Goal: Information Seeking & Learning: Learn about a topic

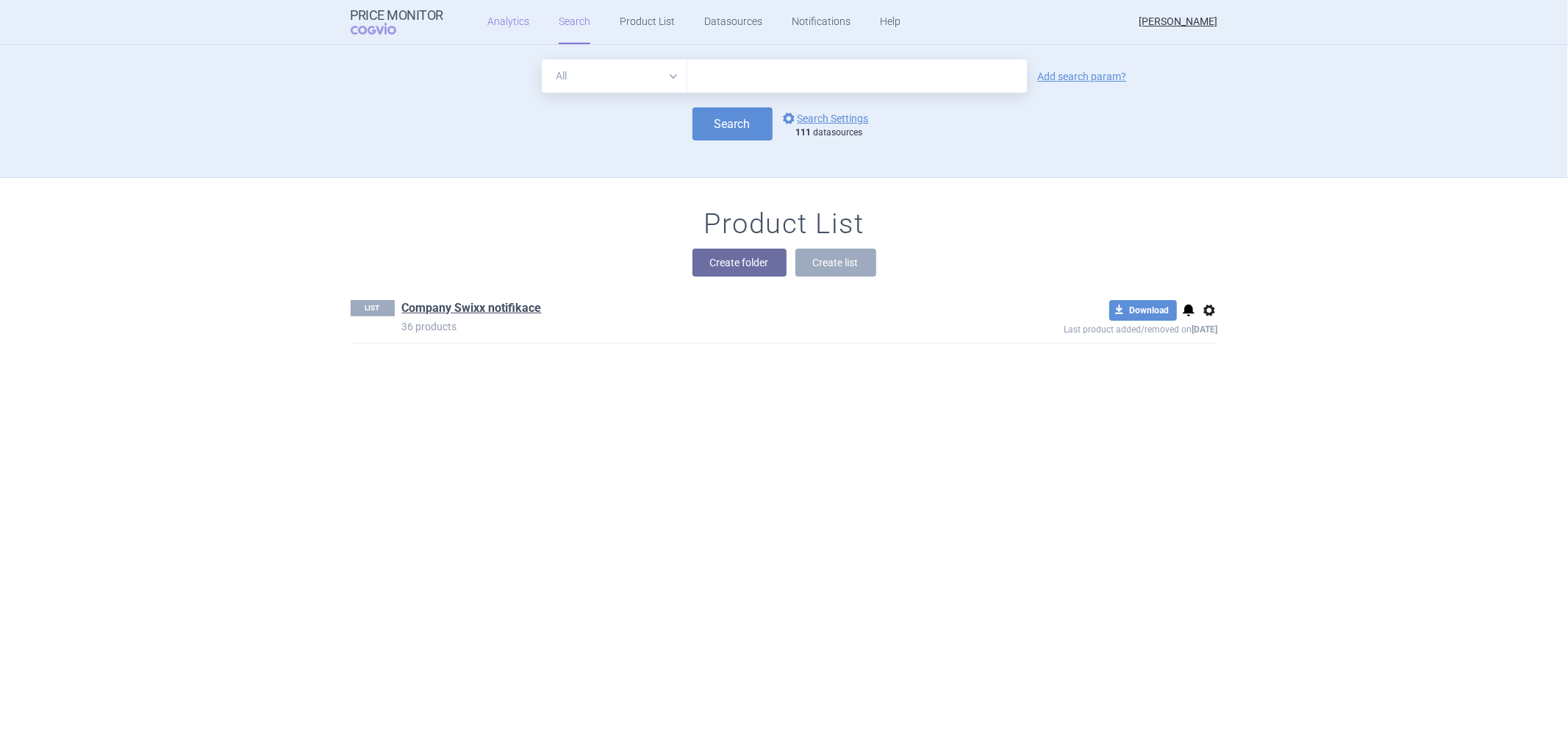
click at [501, 25] on link "Analytics" at bounding box center [509, 22] width 42 height 44
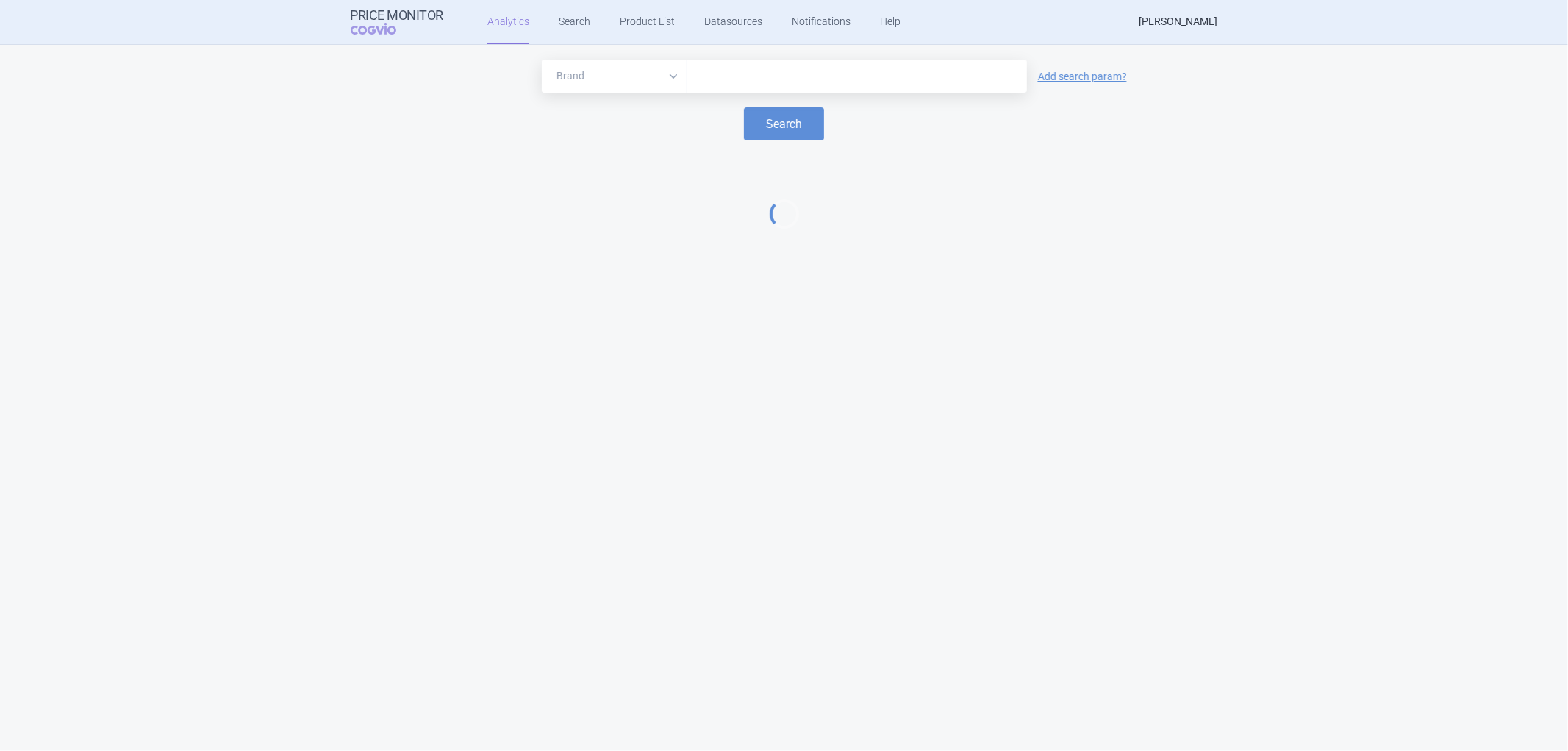
click at [723, 75] on input "text" at bounding box center [857, 77] width 325 height 19
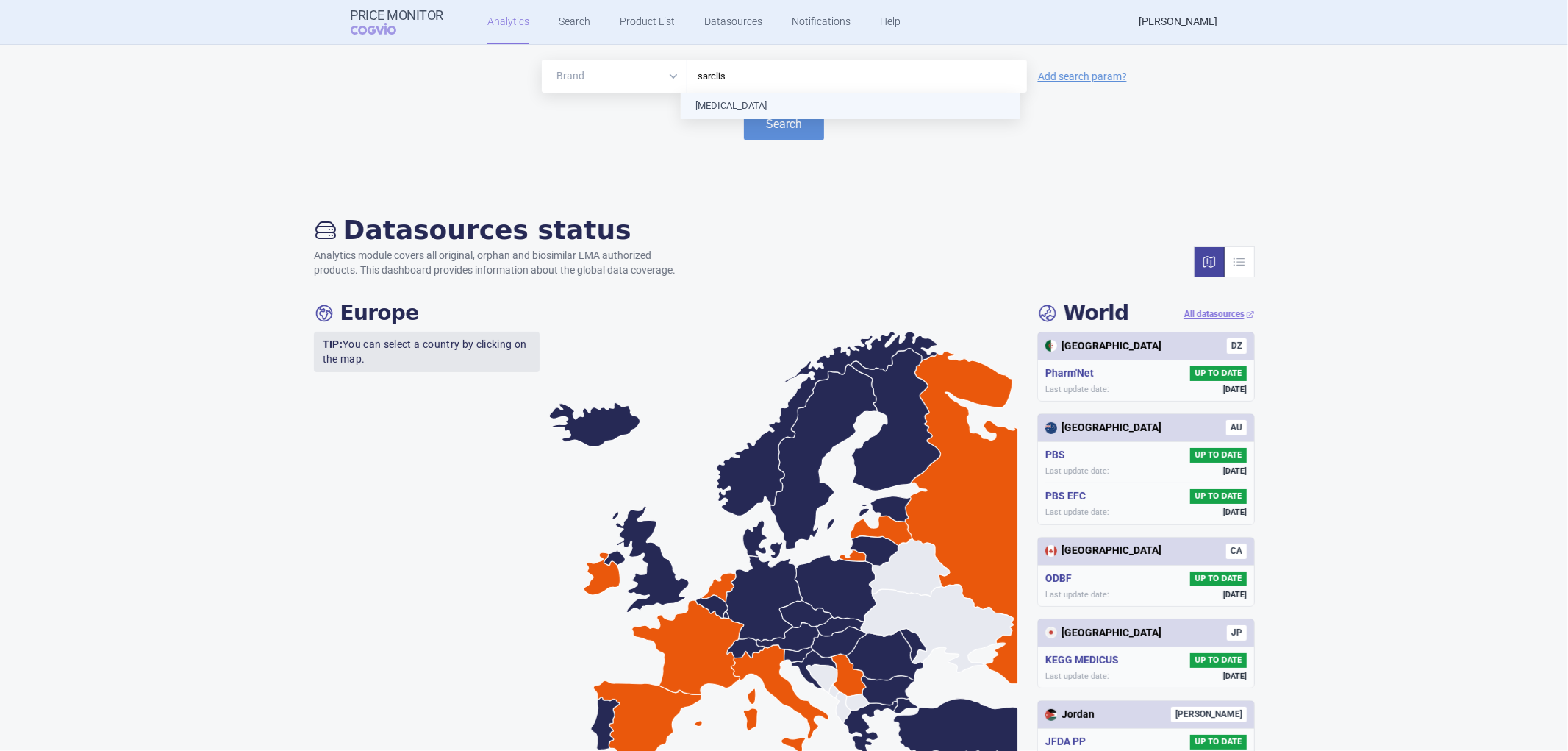
type input "[MEDICAL_DATA]"
click at [784, 125] on button "Search" at bounding box center [783, 123] width 80 height 33
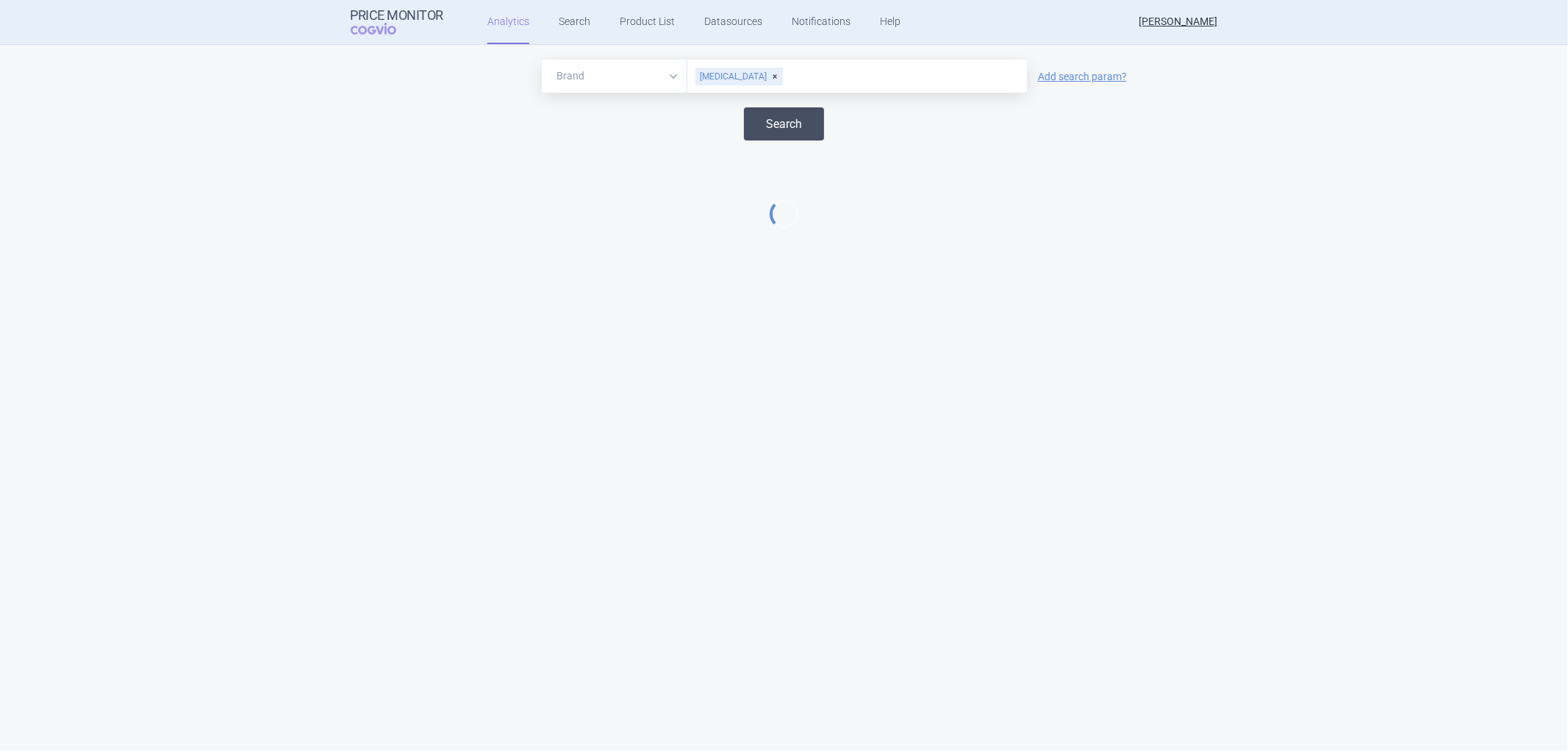
select select "EUR"
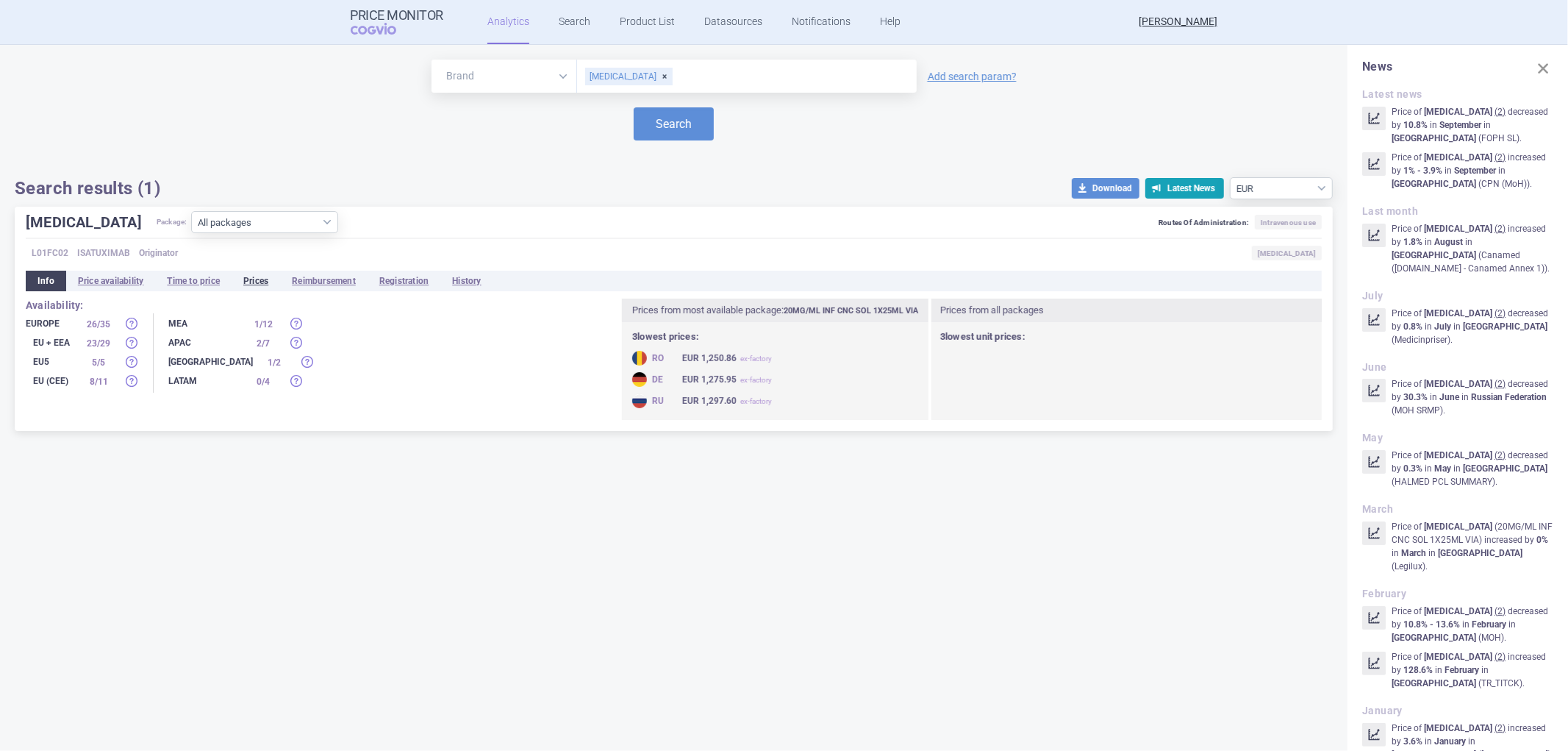
click at [253, 282] on li "Prices" at bounding box center [256, 280] width 49 height 20
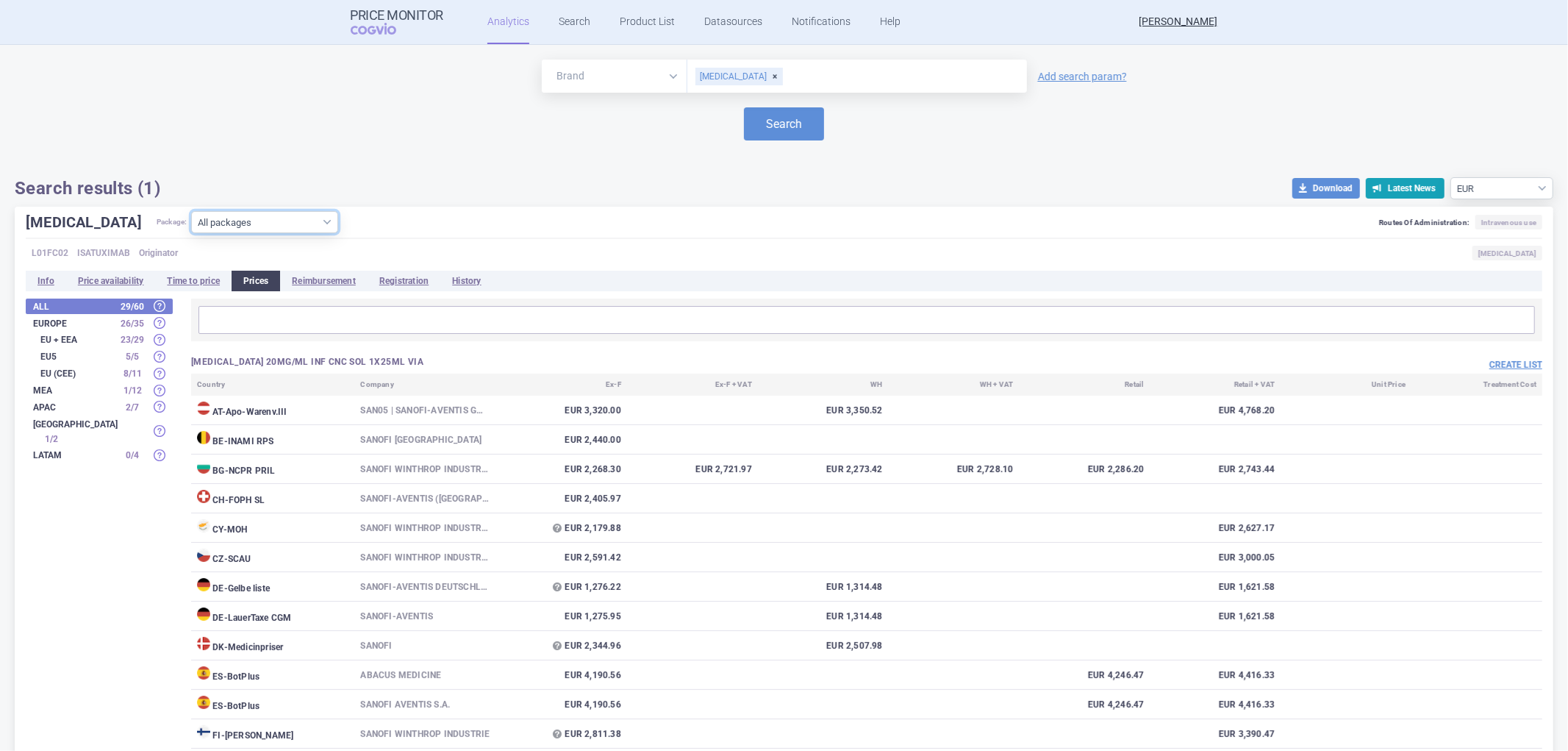
click at [283, 217] on select "All packages 20MG/ML INF CNC SOL 1X25ML VIA ( 36 ) 20MG/ML INF CNC SOL 1X5ML VI…" at bounding box center [265, 221] width 147 height 22
select select "6b860c3d-c530-4c8d-84c9-b6fc3950f1e5"
click at [191, 233] on select "All packages 20MG/ML INF CNC SOL 1X25ML VIA ( 36 ) 20MG/ML INF CNC SOL 1X5ML VI…" at bounding box center [265, 221] width 147 height 22
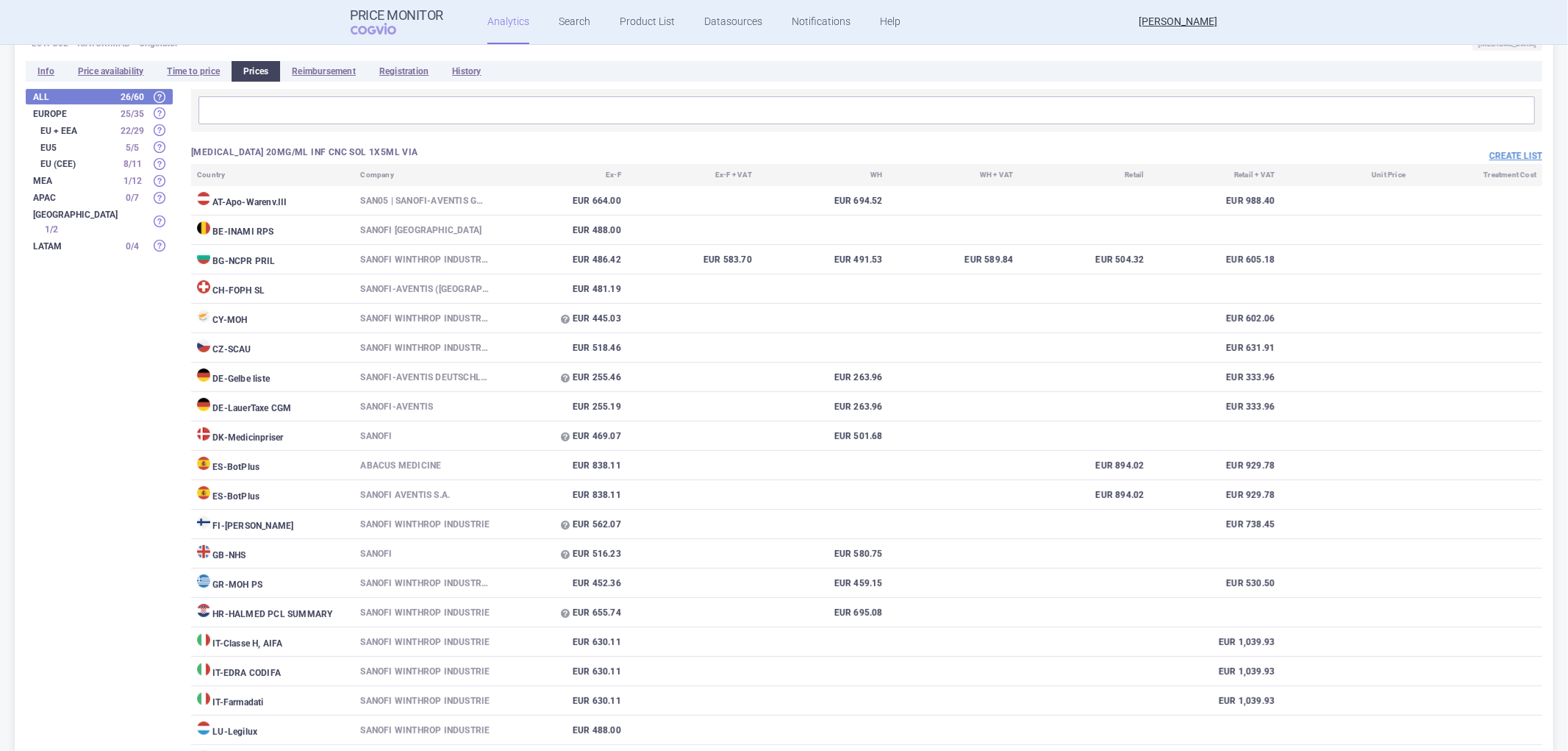
scroll to position [163, 0]
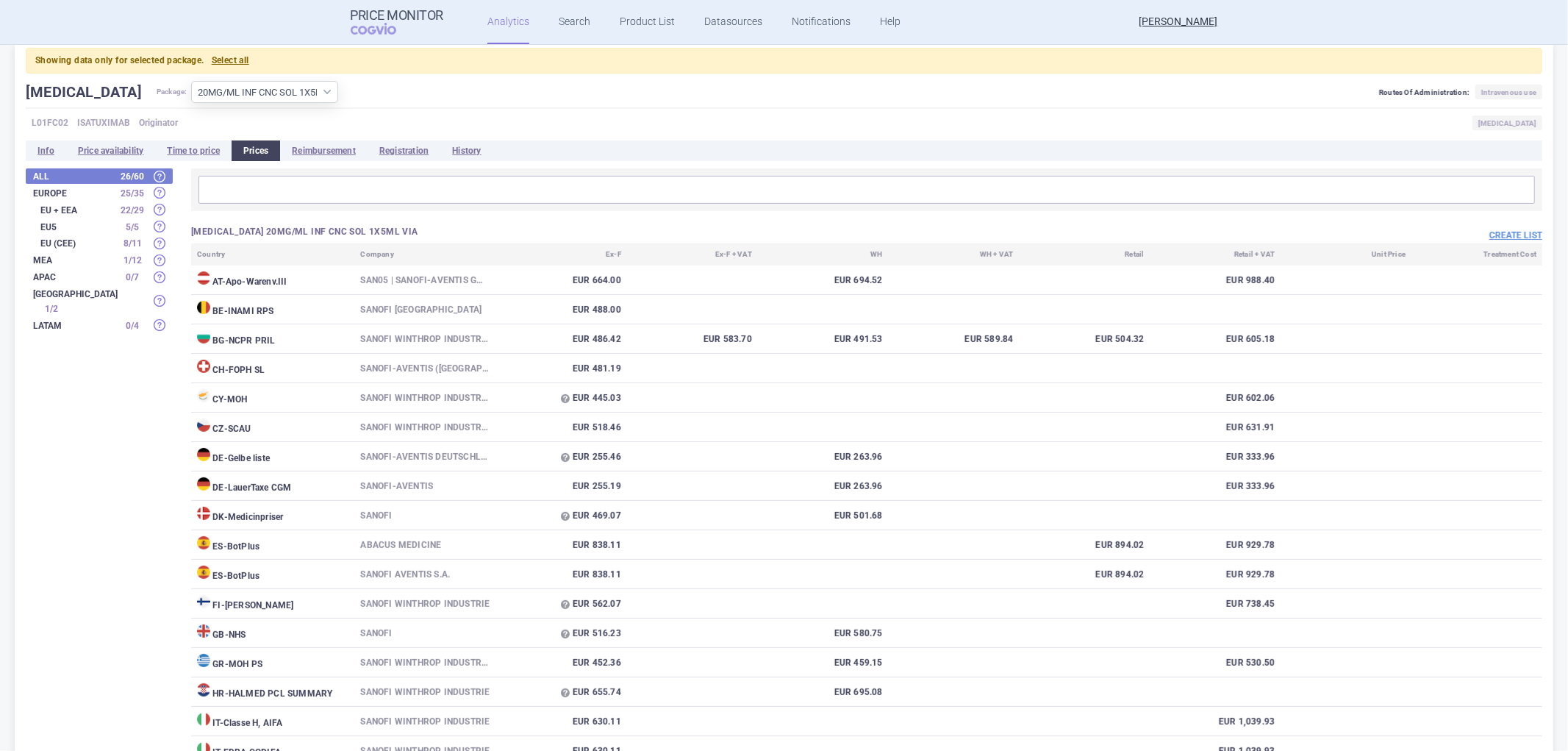
click at [298, 190] on input "text" at bounding box center [866, 190] width 1327 height 19
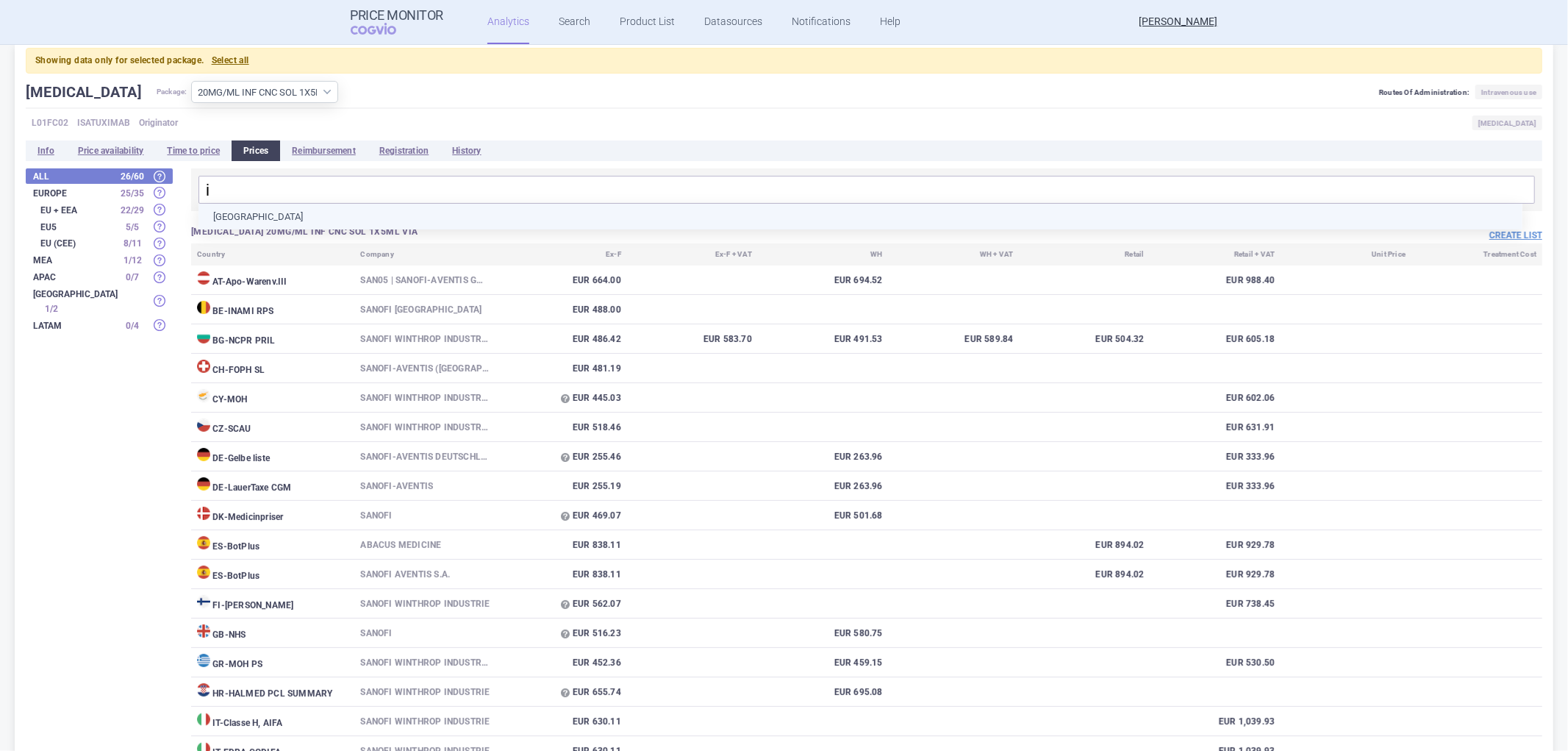
type input "it"
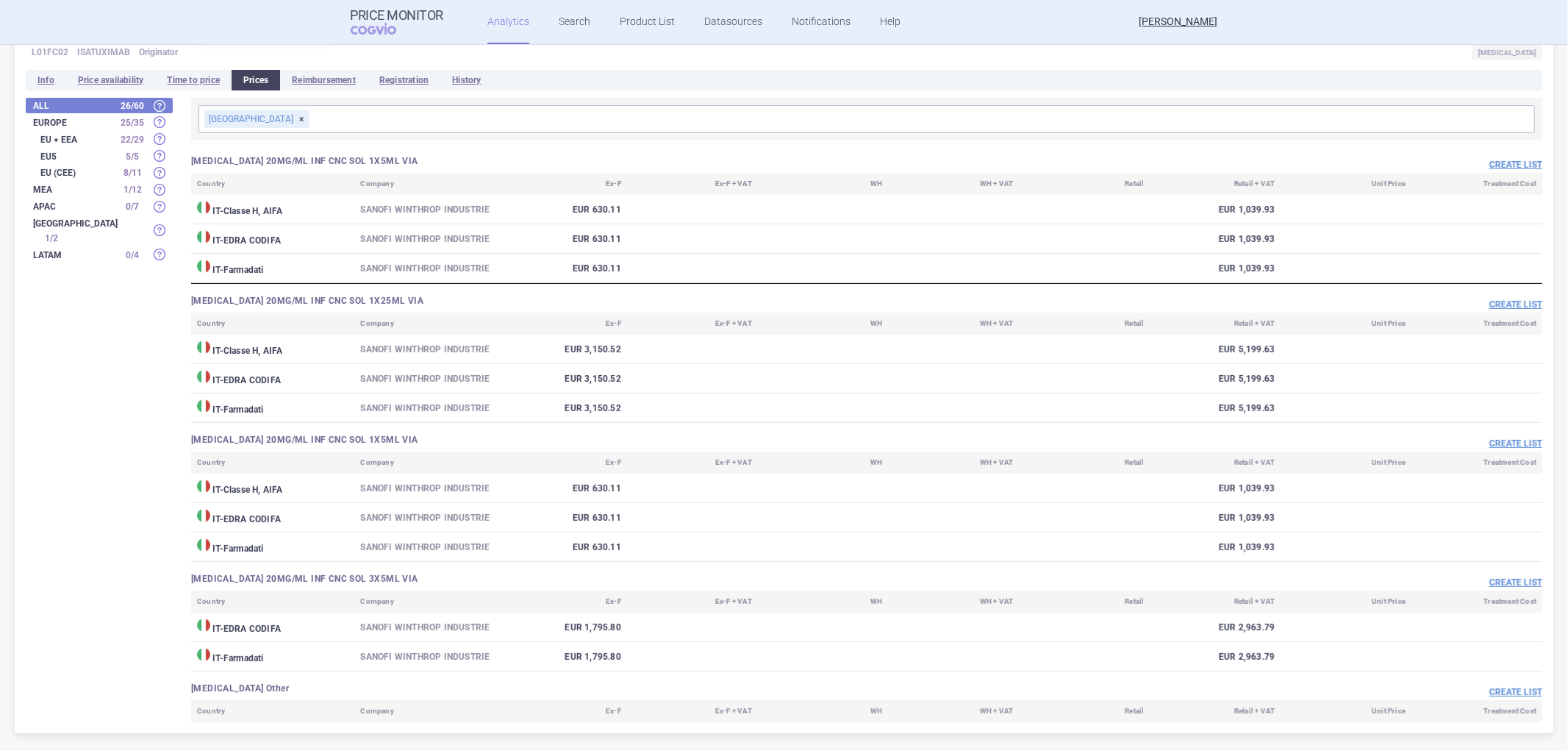
scroll to position [0, 0]
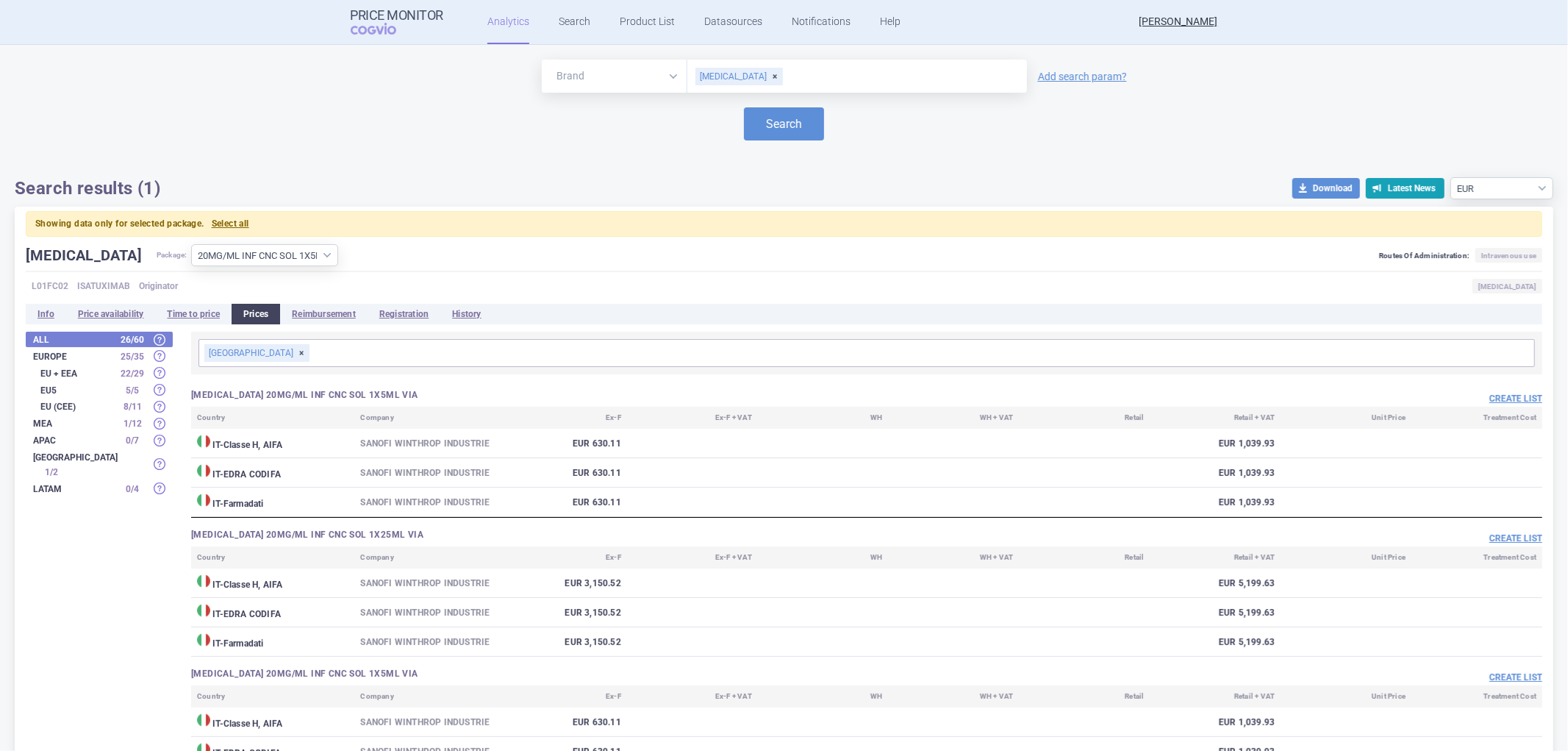
click at [234, 353] on div "[GEOGRAPHIC_DATA]" at bounding box center [257, 353] width 105 height 18
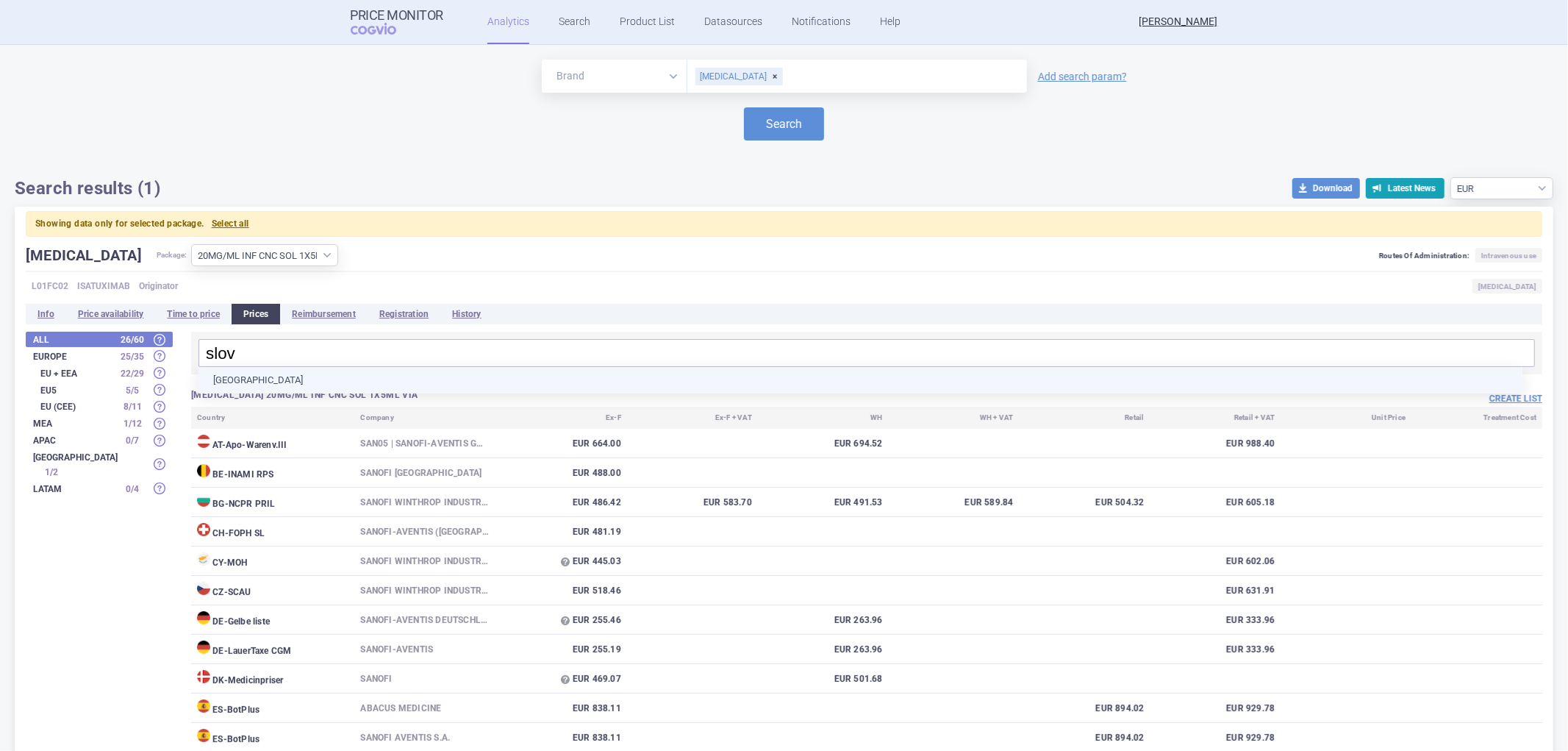
type input "slove"
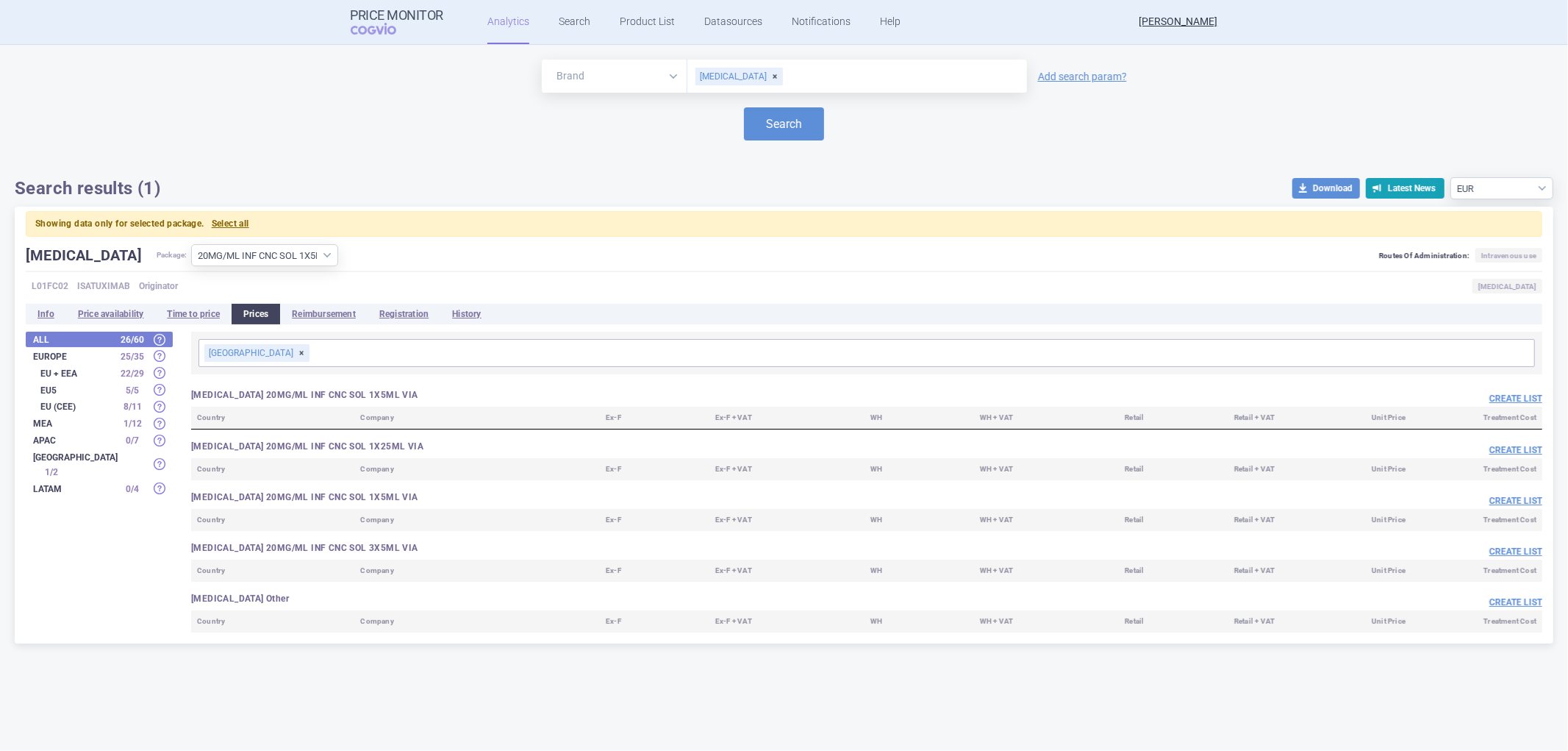
click at [248, 349] on div "[GEOGRAPHIC_DATA]" at bounding box center [257, 353] width 105 height 18
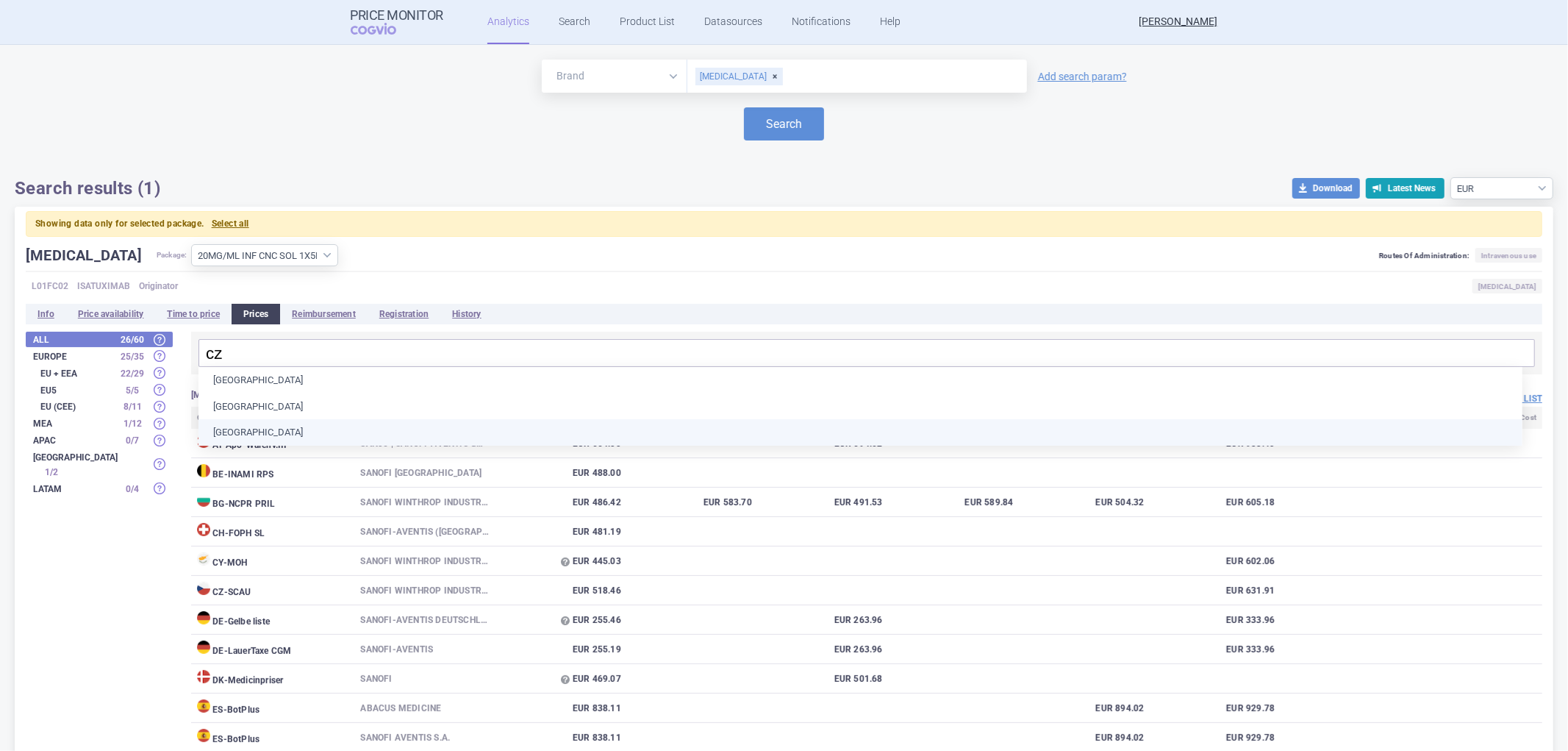
type input "cze"
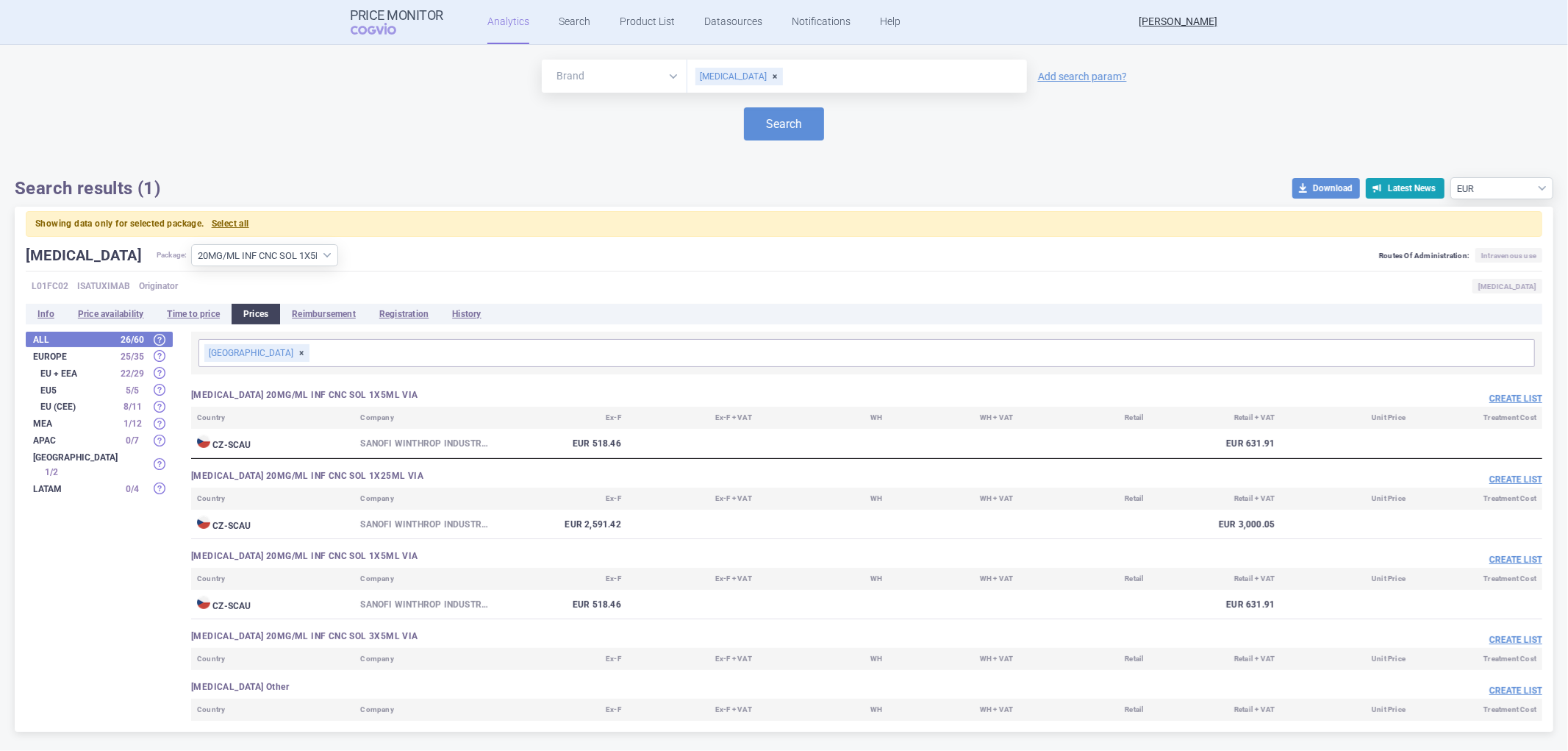
click at [275, 351] on div "[GEOGRAPHIC_DATA]" at bounding box center [257, 353] width 105 height 18
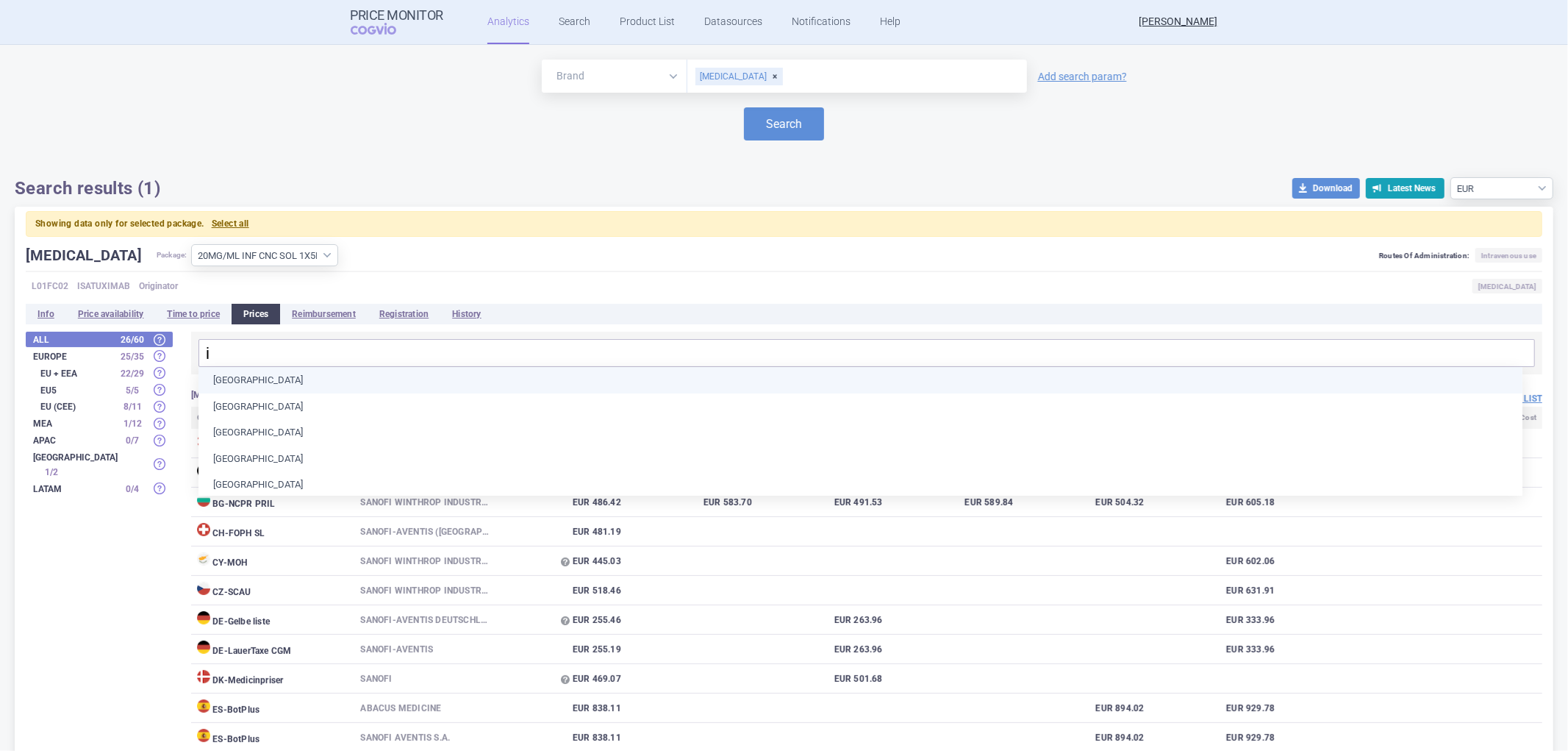
type input "it"
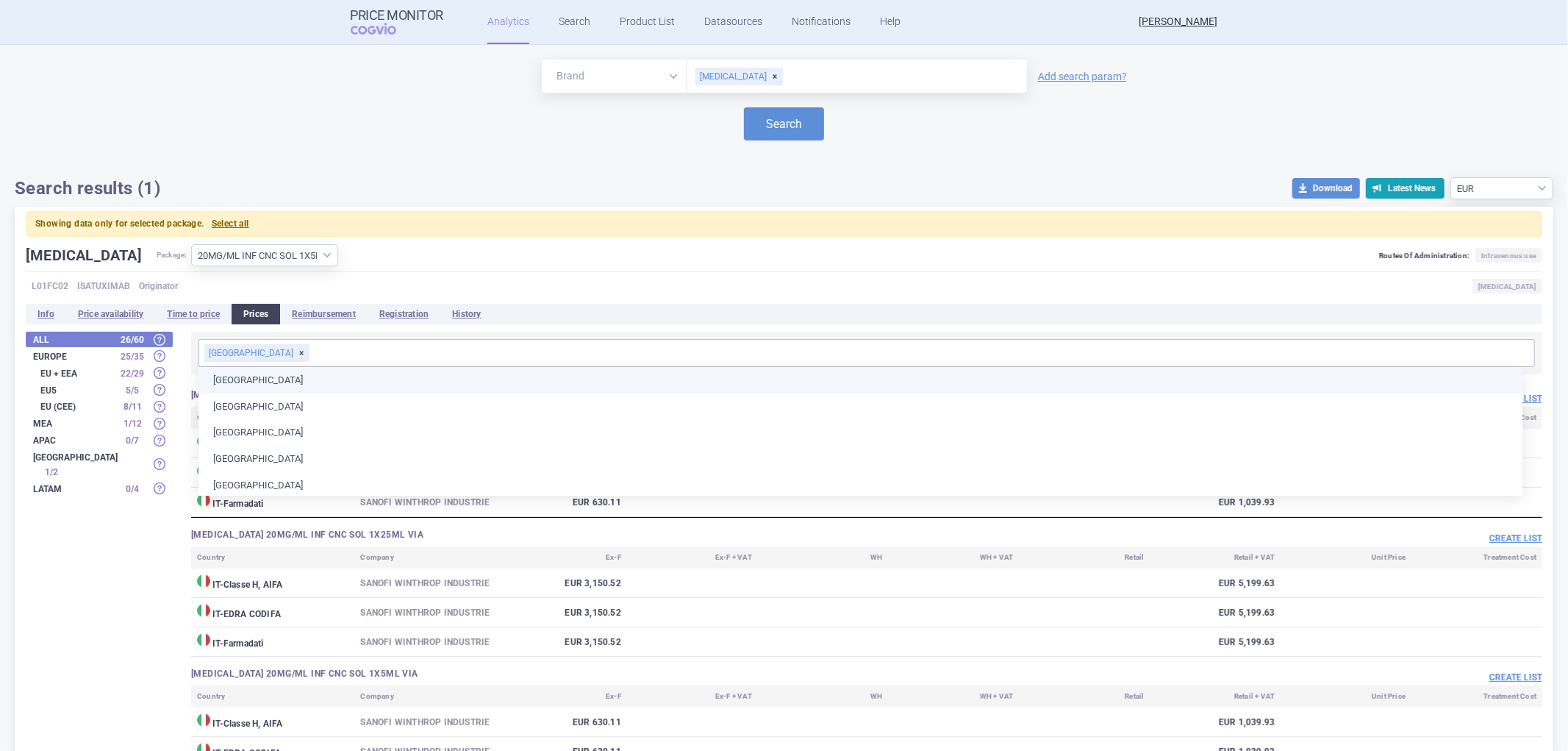
click at [230, 355] on div "[GEOGRAPHIC_DATA]" at bounding box center [257, 353] width 105 height 18
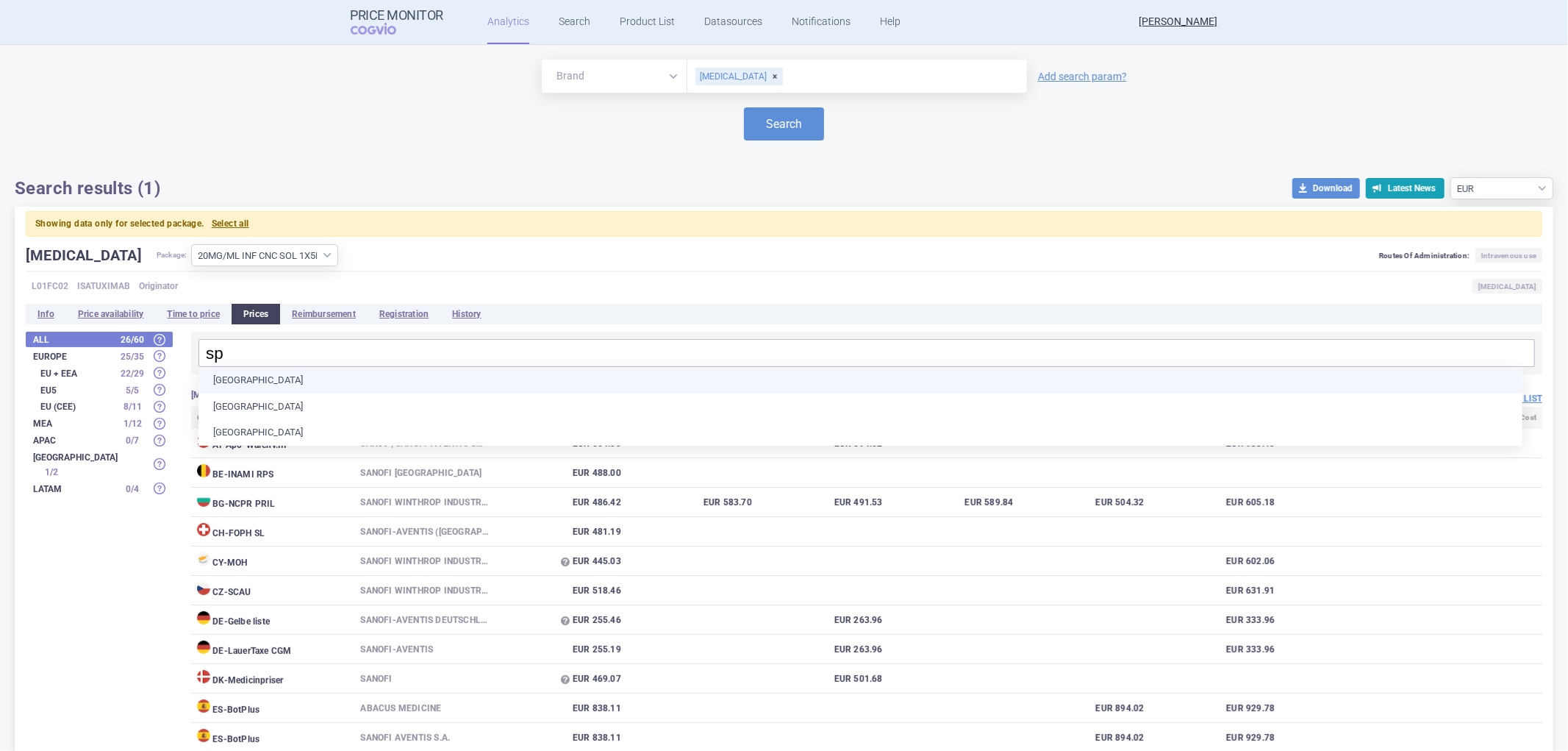
type input "spa"
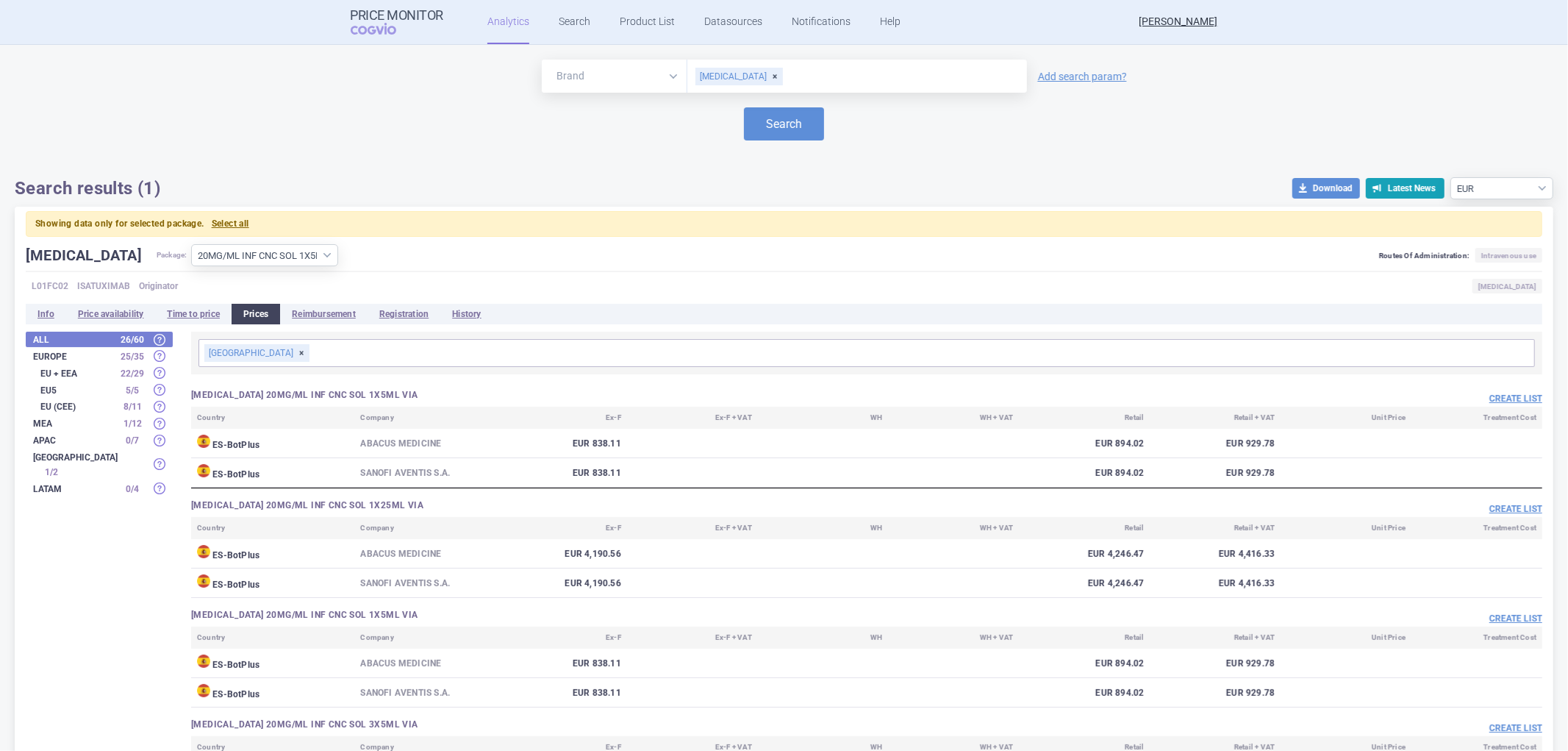
click at [241, 352] on div "[GEOGRAPHIC_DATA]" at bounding box center [257, 353] width 105 height 18
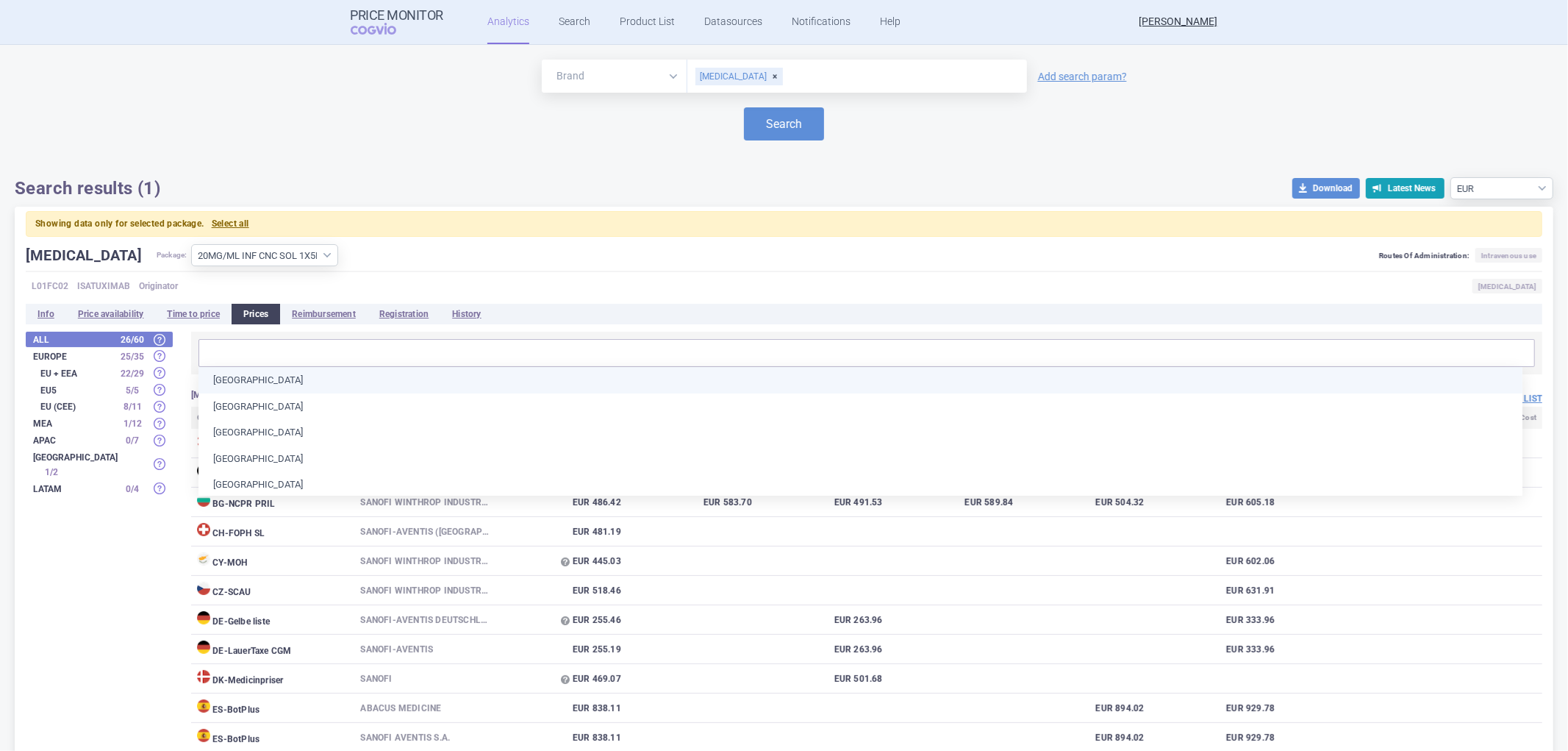
type input "g"
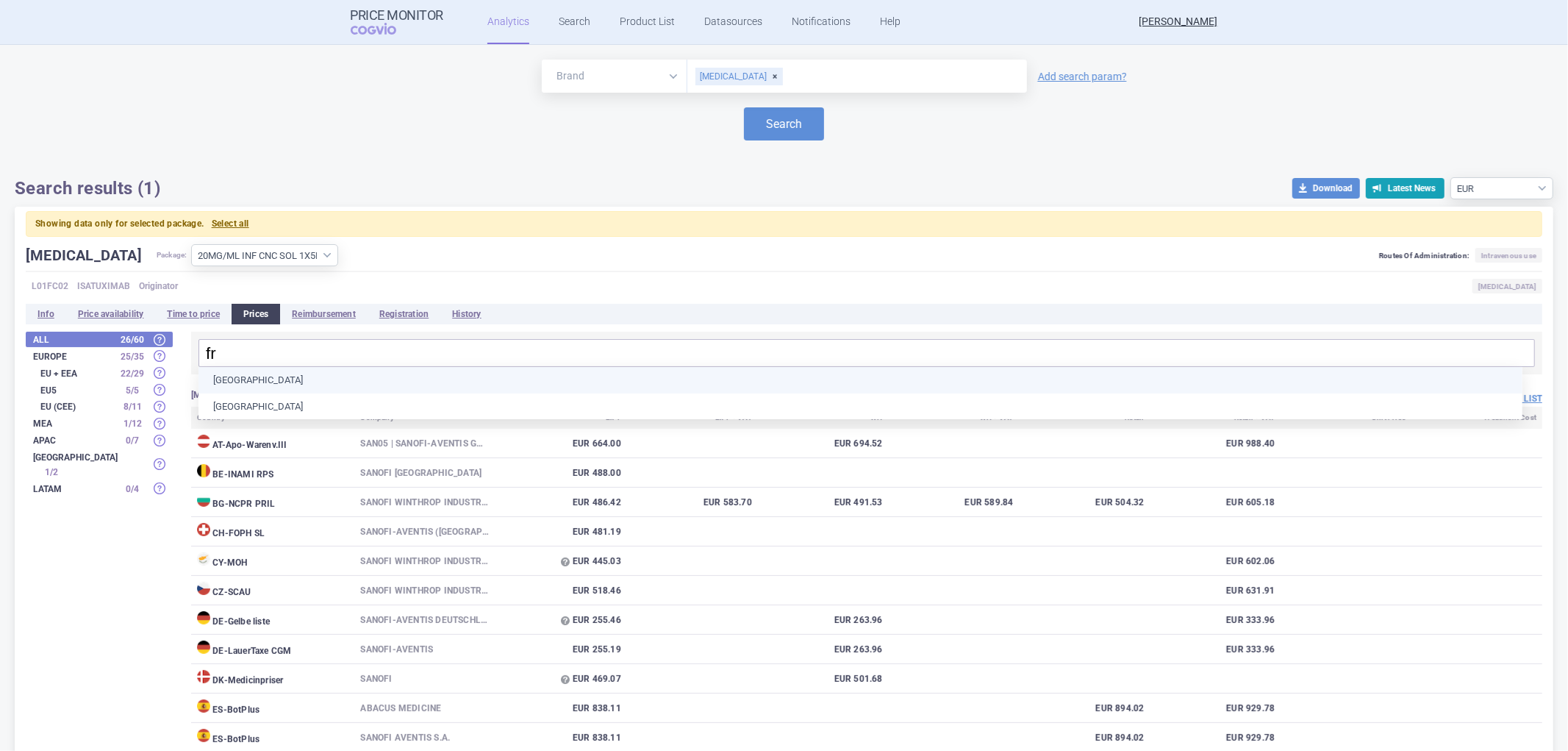
type input "fra"
